Goal: Task Accomplishment & Management: Use online tool/utility

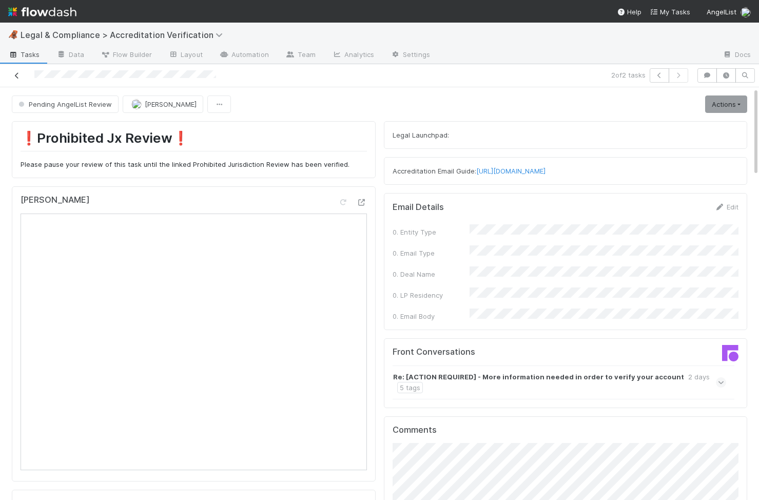
click at [17, 76] on icon at bounding box center [17, 75] width 10 height 7
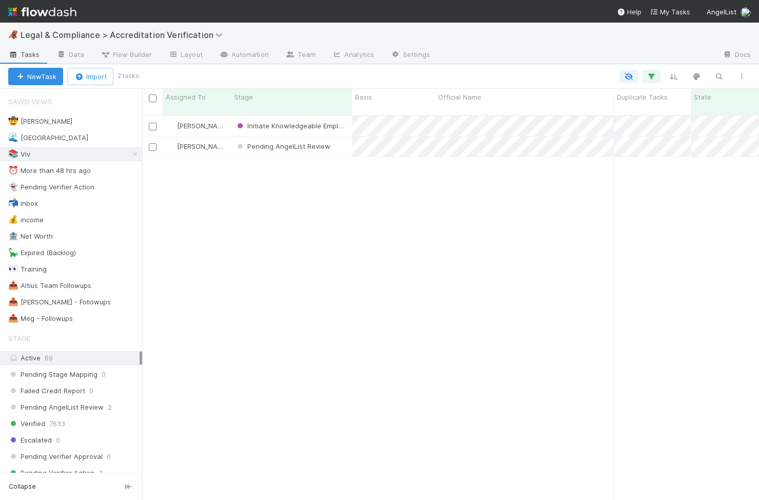
scroll to position [393, 617]
click at [717, 74] on icon "button" at bounding box center [719, 76] width 10 height 9
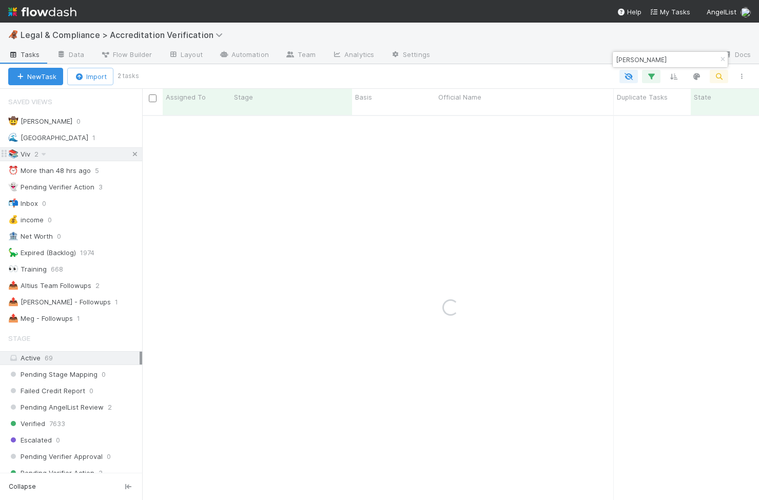
click at [138, 151] on icon at bounding box center [135, 154] width 10 height 7
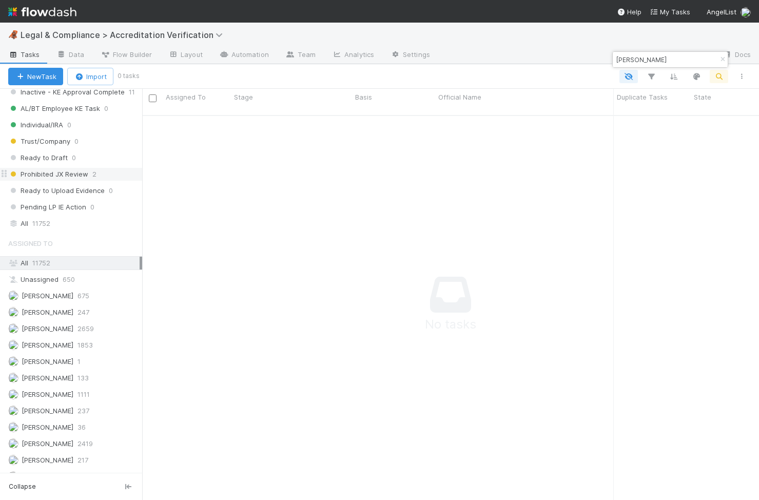
scroll to position [920, 0]
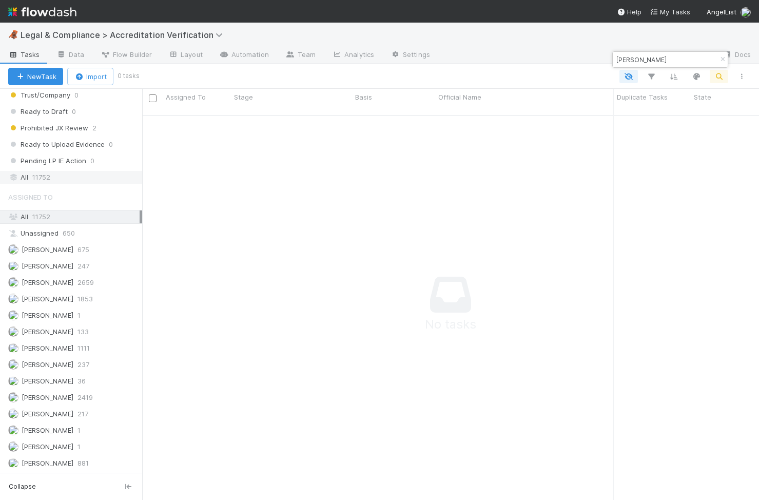
click at [67, 182] on div "All 11752" at bounding box center [73, 177] width 131 height 13
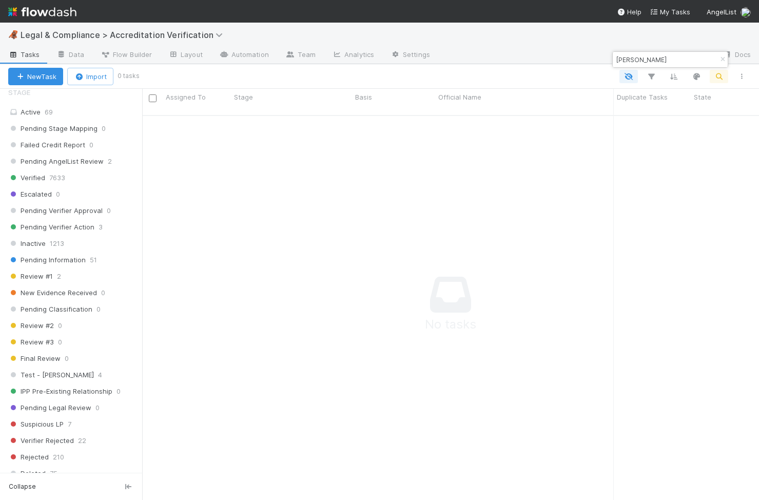
scroll to position [81, 0]
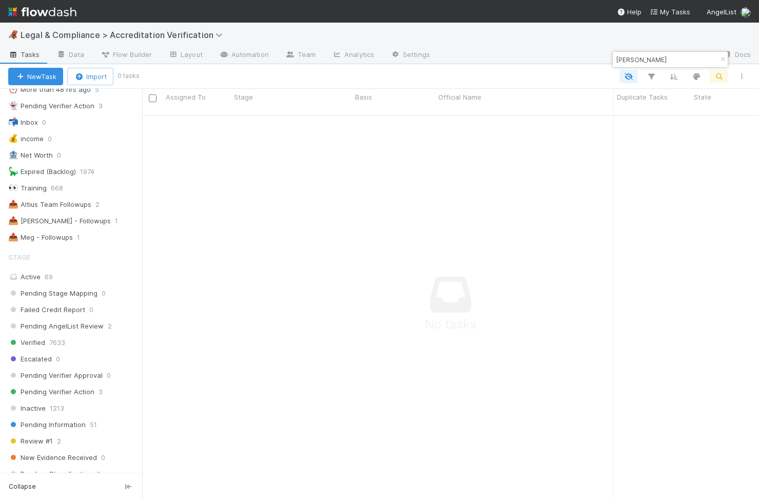
click at [678, 51] on div "[PERSON_NAME]" at bounding box center [670, 59] width 116 height 16
click at [675, 58] on input "[PERSON_NAME]" at bounding box center [665, 59] width 103 height 12
type input "[PERSON_NAME]"
click at [300, 126] on div "Verified" at bounding box center [291, 126] width 121 height 20
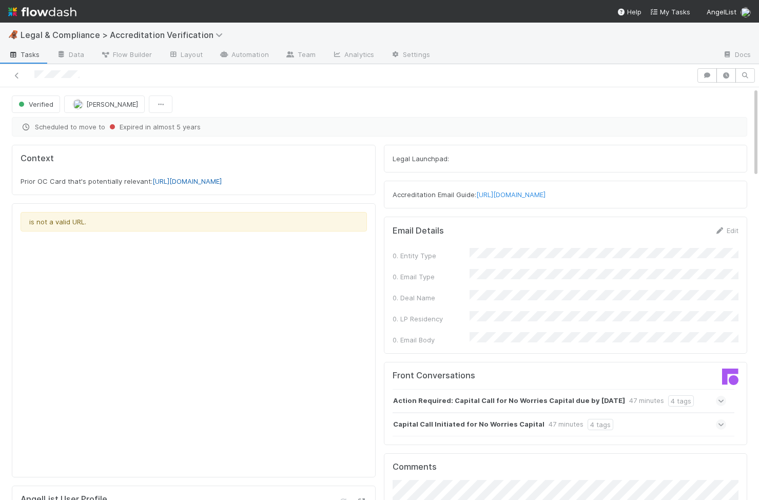
click at [177, 185] on link "[URL][DOMAIN_NAME]" at bounding box center [186, 181] width 69 height 8
click at [222, 185] on link "[URL][DOMAIN_NAME]" at bounding box center [186, 181] width 69 height 8
click at [312, 195] on div "Context Prior OC Card that's potentially relevant: https://al-venture.atlassian…" at bounding box center [194, 170] width 364 height 50
click at [222, 185] on link "[URL][DOMAIN_NAME]" at bounding box center [186, 181] width 69 height 8
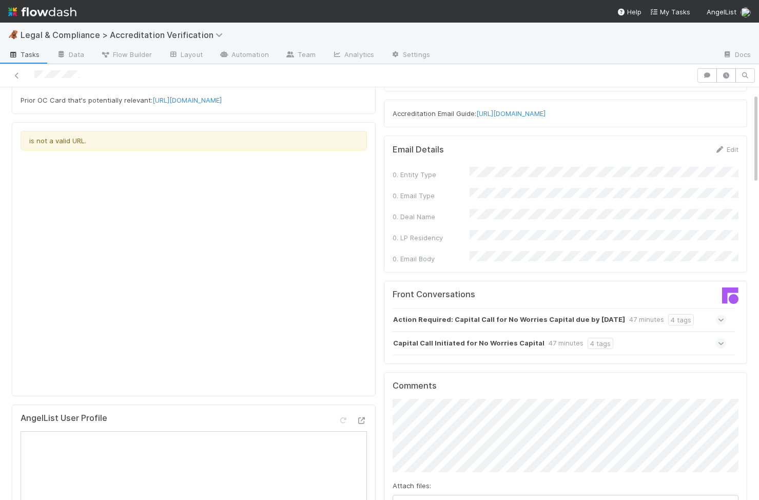
scroll to position [131, 0]
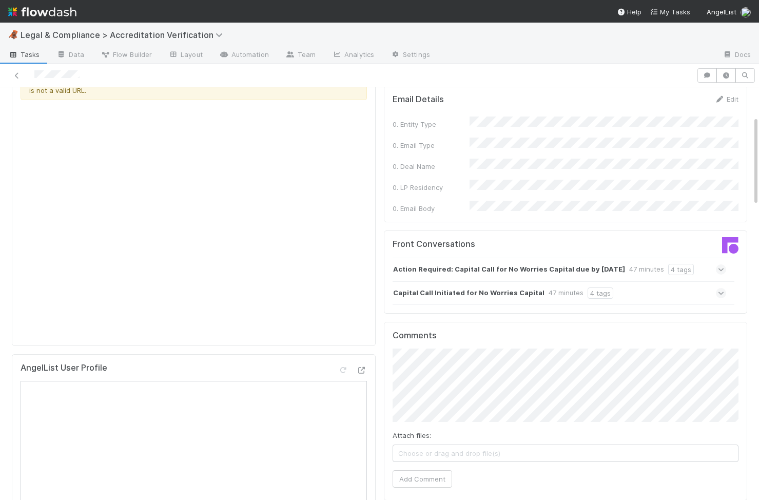
click at [472, 294] on strong "Capital Call Initiated for No Worries Capital" at bounding box center [468, 292] width 151 height 11
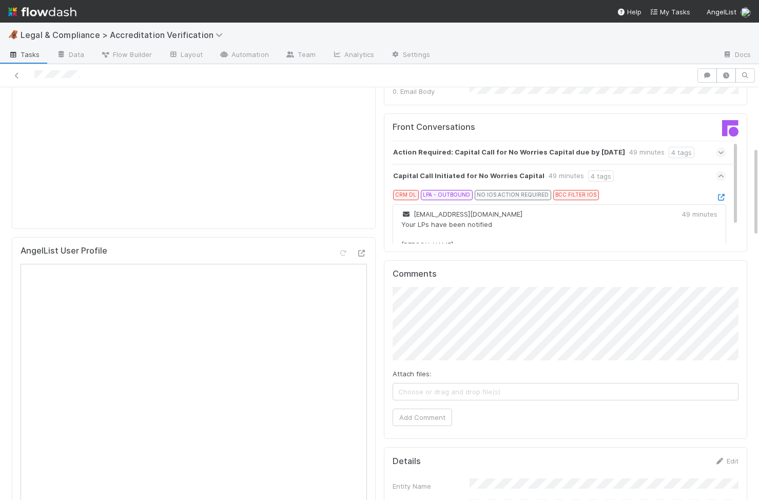
scroll to position [272, 0]
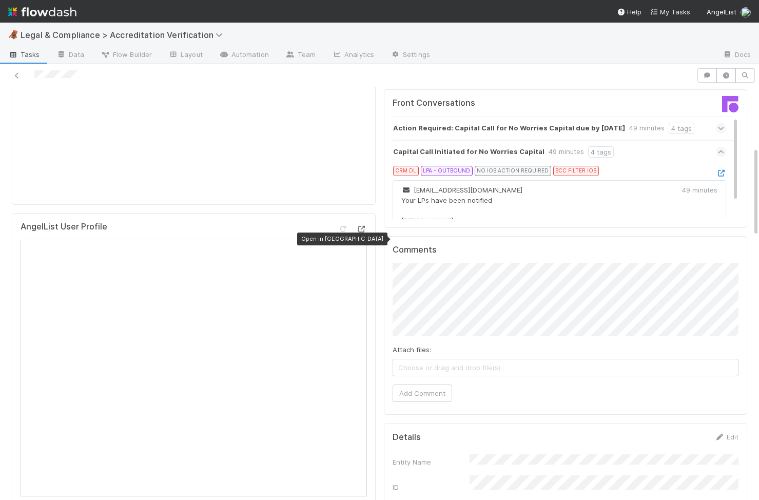
click at [364, 232] on icon at bounding box center [362, 229] width 10 height 7
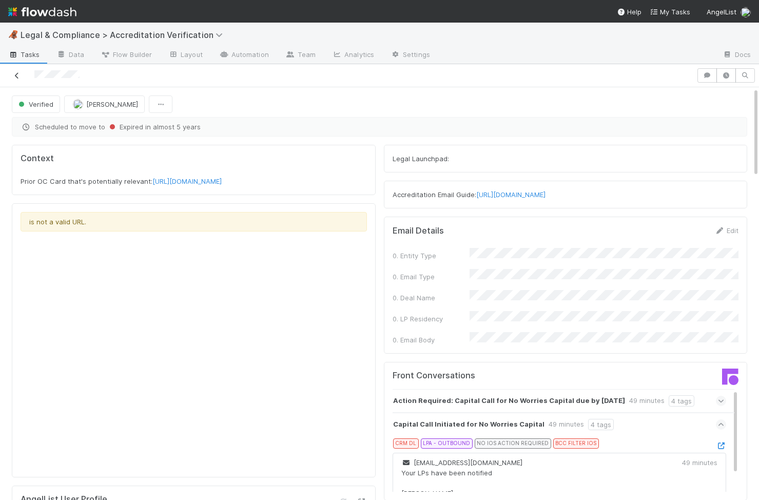
click at [17, 77] on icon at bounding box center [17, 75] width 10 height 7
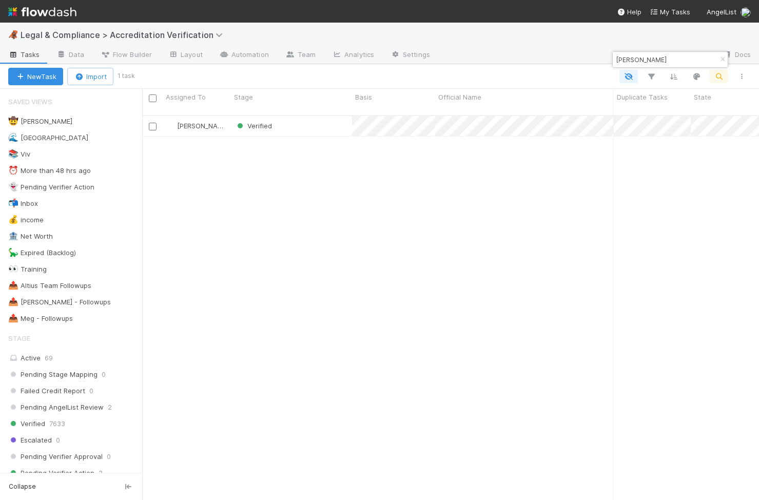
scroll to position [393, 617]
click at [56, 157] on div "📚 Viv 2" at bounding box center [75, 154] width 134 height 13
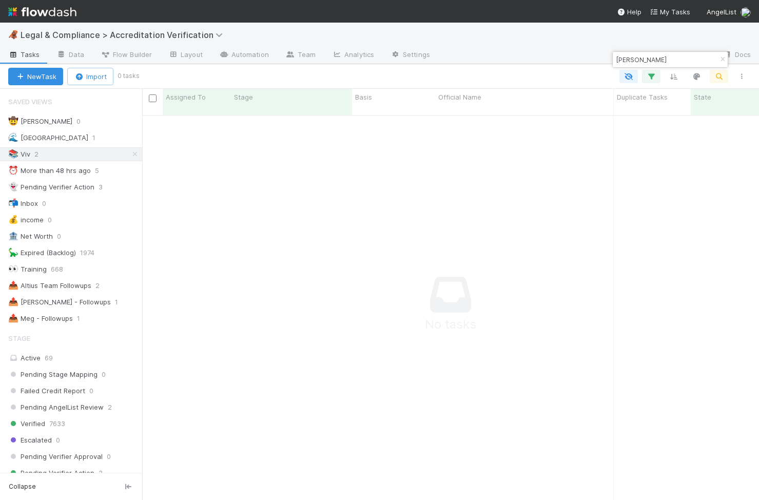
scroll to position [393, 617]
click at [723, 59] on icon "button" at bounding box center [722, 59] width 10 height 6
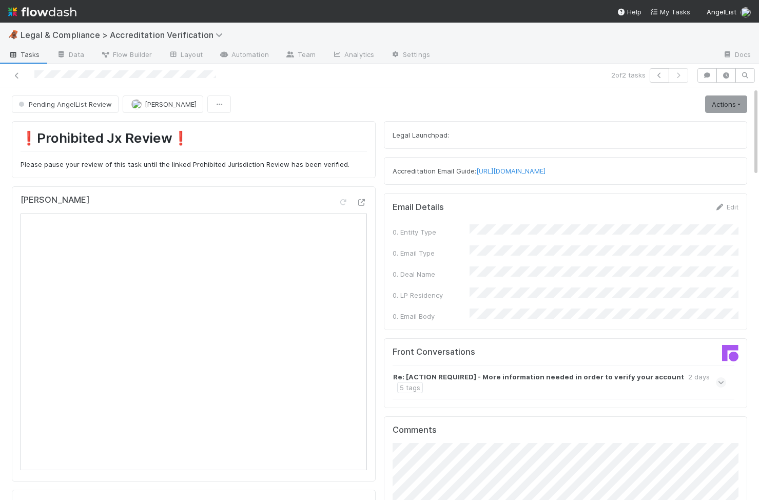
click at [25, 74] on div at bounding box center [177, 75] width 346 height 14
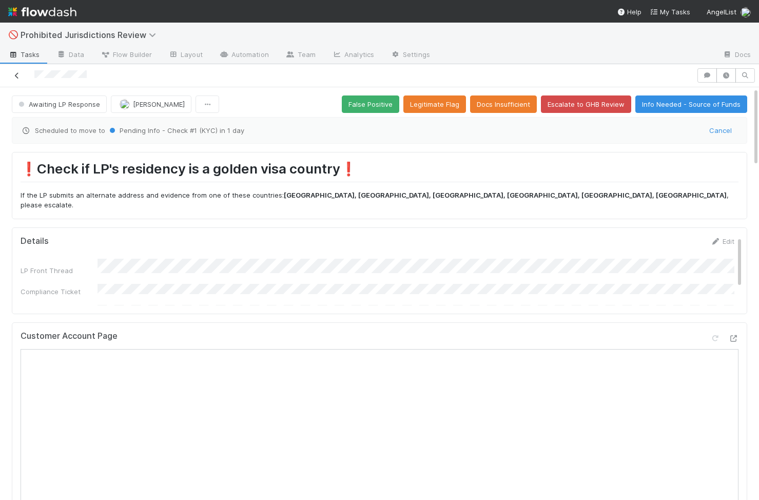
click at [18, 75] on icon at bounding box center [17, 75] width 10 height 7
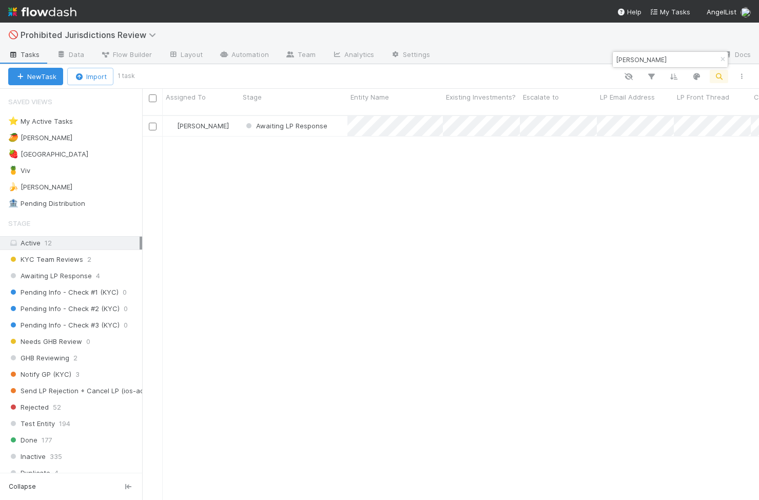
scroll to position [393, 617]
click at [663, 62] on input "Petro Kocherhan" at bounding box center [665, 59] width 103 height 12
paste input "Sergey Vorobyev"
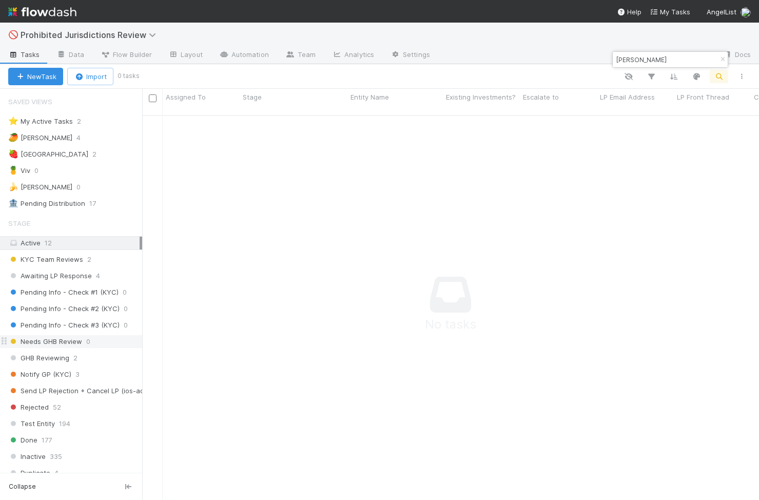
scroll to position [312, 0]
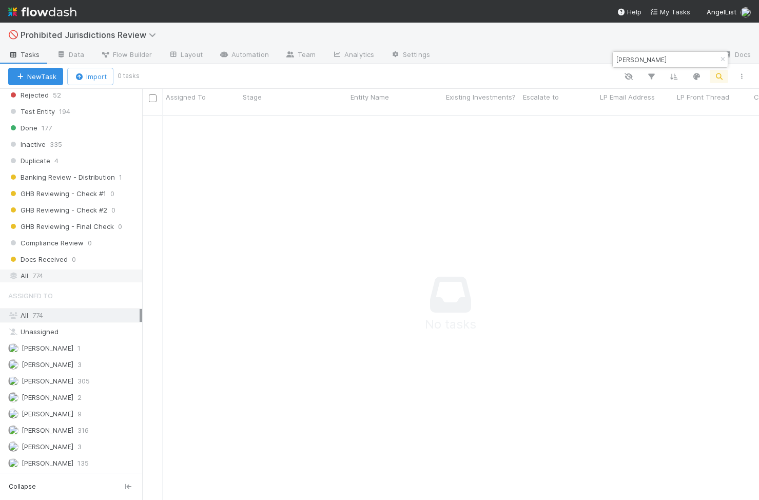
click at [84, 278] on div "All 774" at bounding box center [73, 275] width 131 height 13
click at [617, 60] on input "Sergey Vorobyev" at bounding box center [665, 59] width 103 height 12
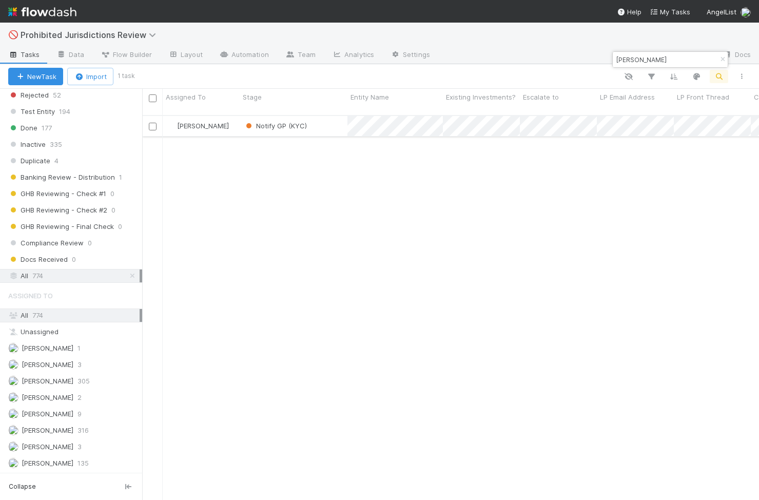
type input "Sergey Vorobyev"
click at [335, 120] on div "Notify GP (KYC)" at bounding box center [294, 126] width 108 height 20
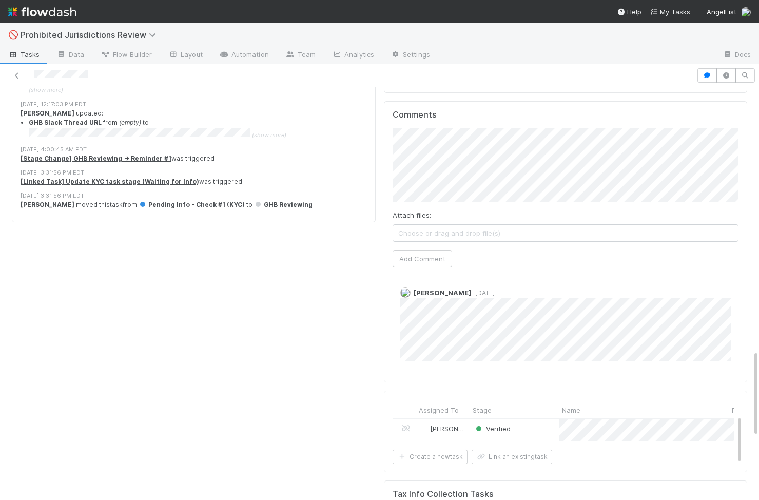
scroll to position [1311, 0]
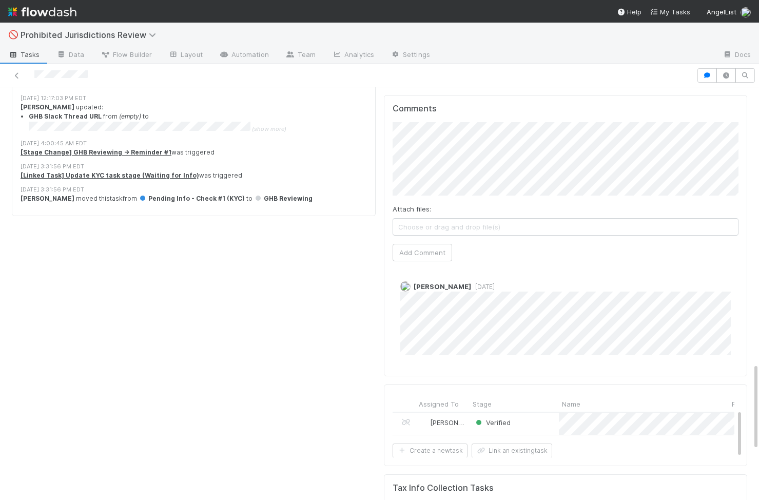
click at [535, 413] on div "Verified" at bounding box center [514, 424] width 89 height 22
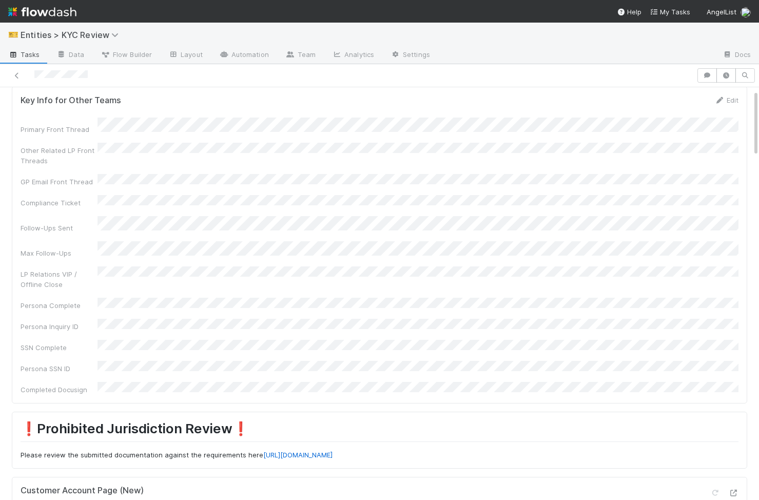
scroll to position [14, 0]
